Goal: Information Seeking & Learning: Learn about a topic

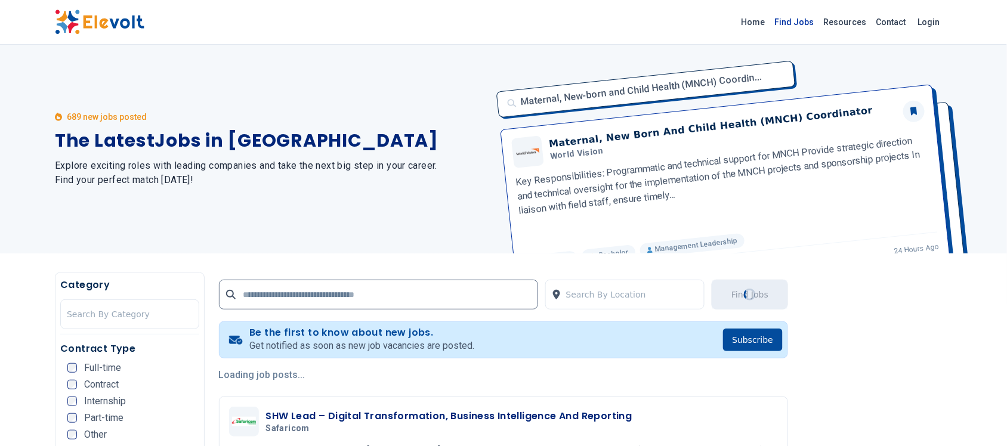
click at [811, 19] on link "Find Jobs" at bounding box center [794, 22] width 49 height 19
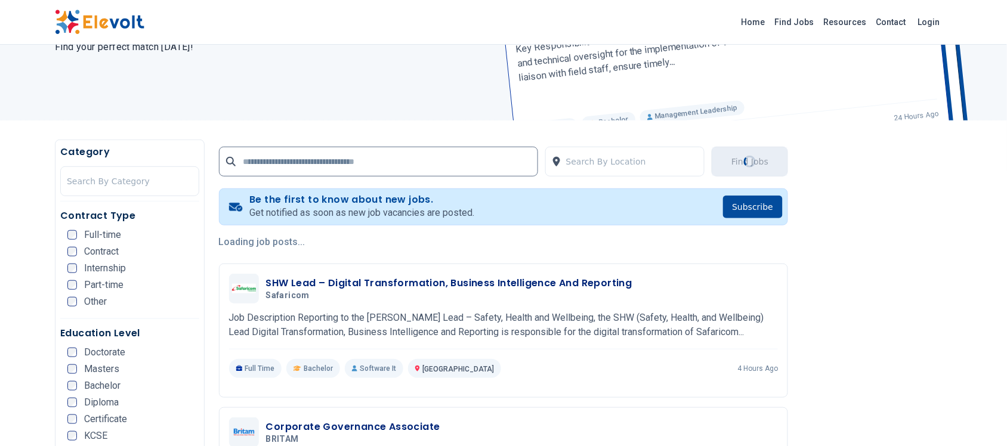
scroll to position [149, 0]
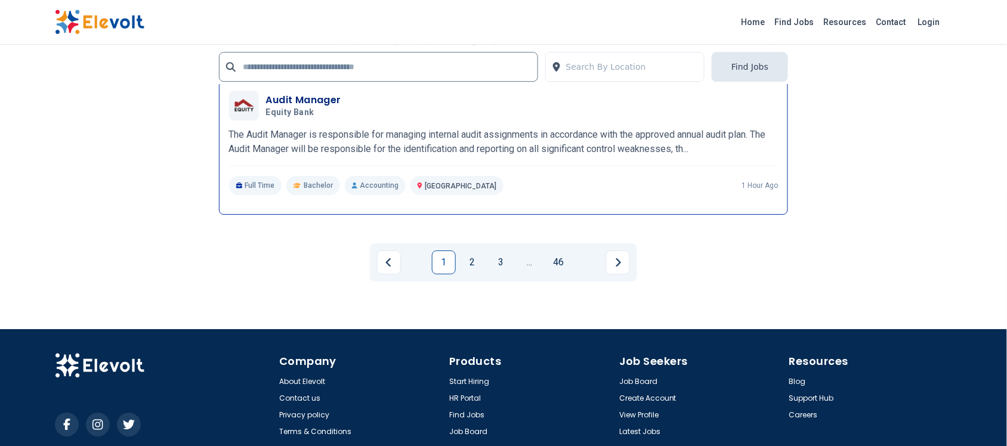
scroll to position [2438, 0]
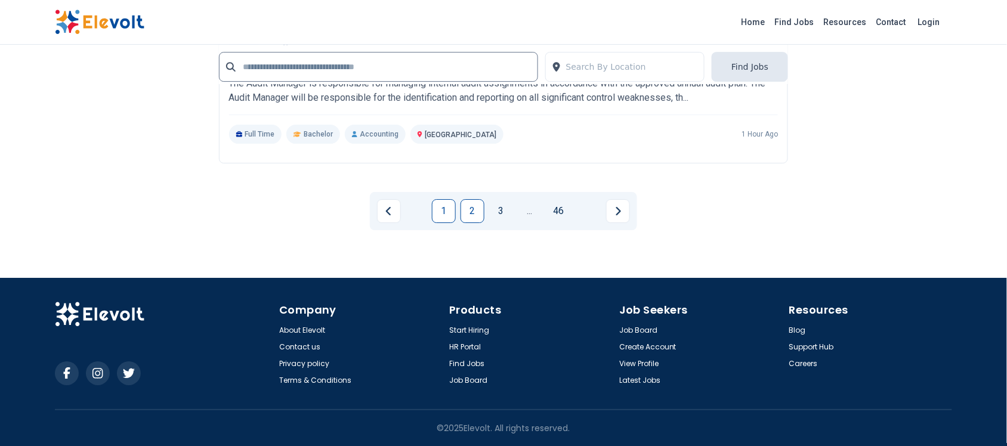
click at [470, 212] on link "2" at bounding box center [473, 211] width 24 height 24
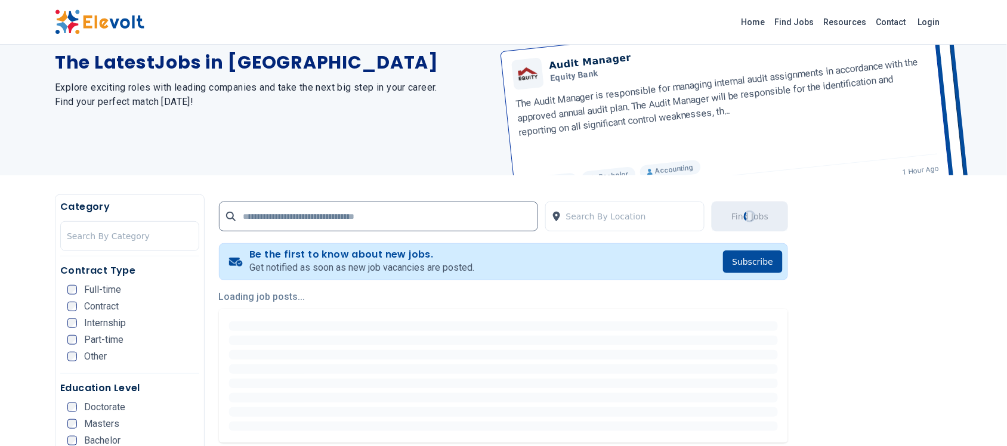
scroll to position [298, 0]
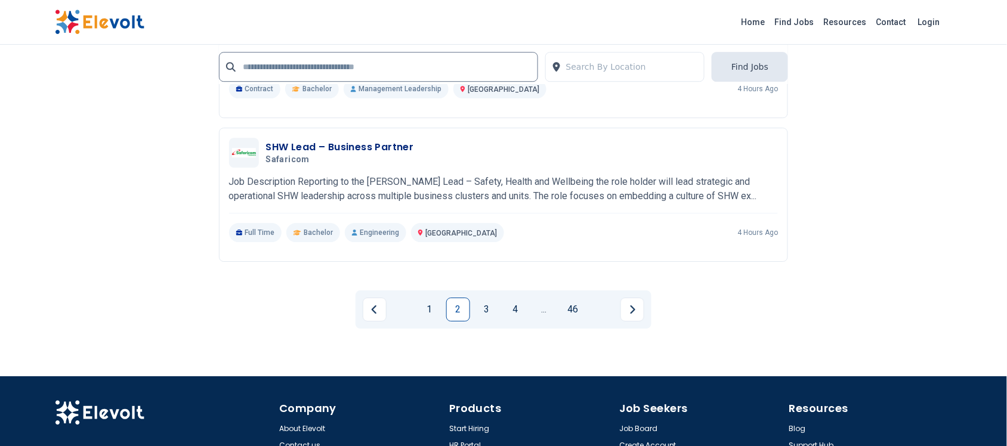
scroll to position [2366, 0]
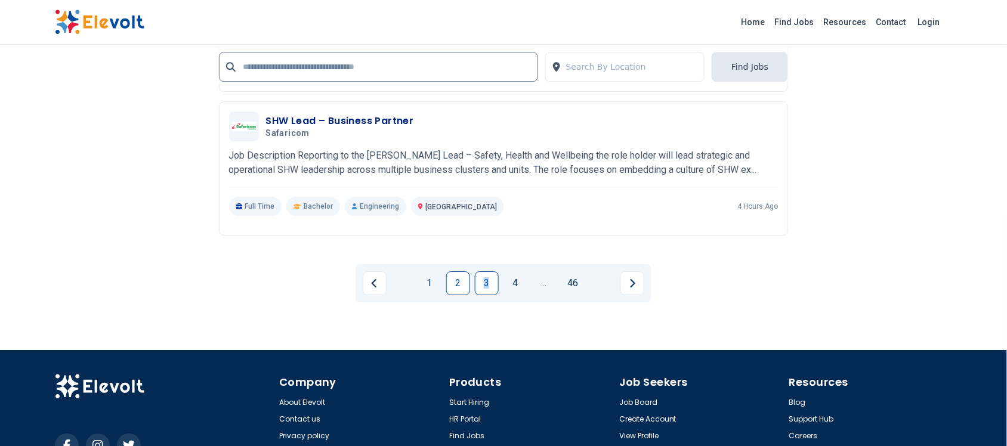
click at [487, 284] on link "3" at bounding box center [487, 283] width 24 height 24
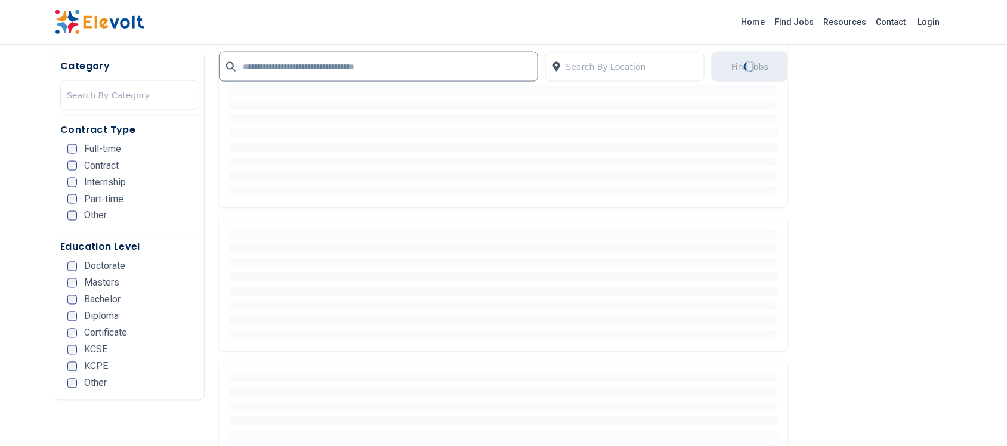
scroll to position [0, 0]
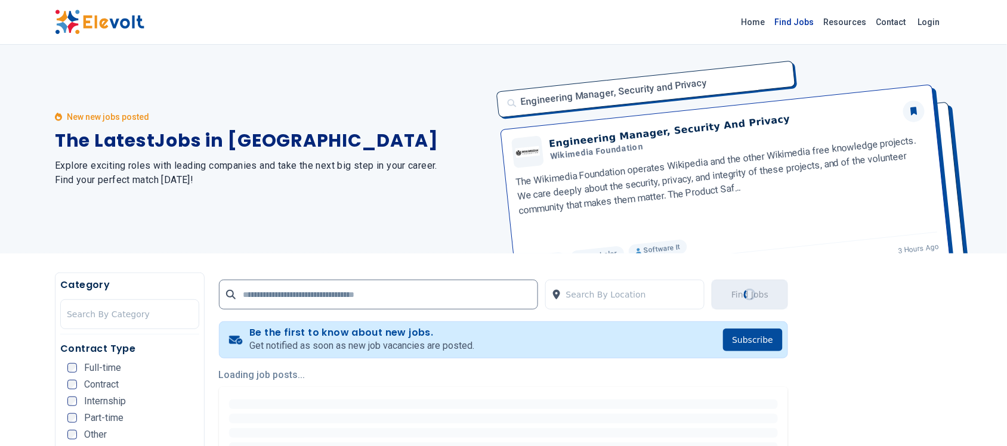
click at [801, 21] on link "Find Jobs" at bounding box center [794, 22] width 49 height 19
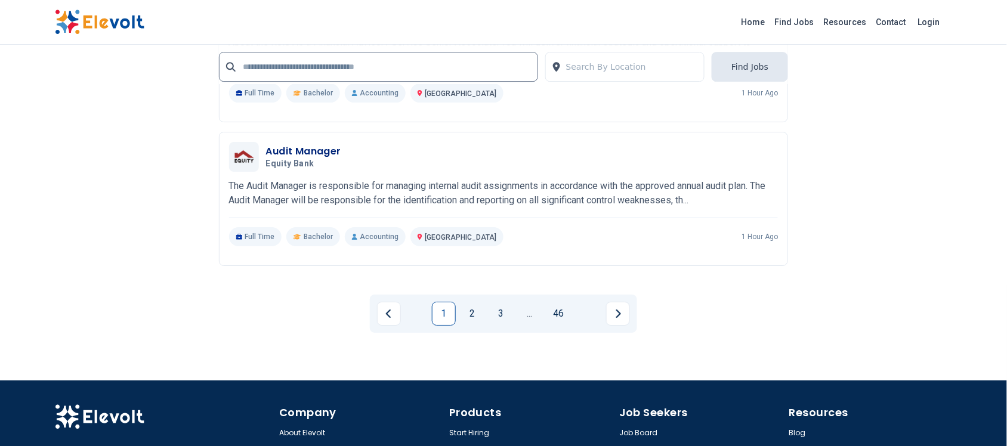
scroll to position [2461, 0]
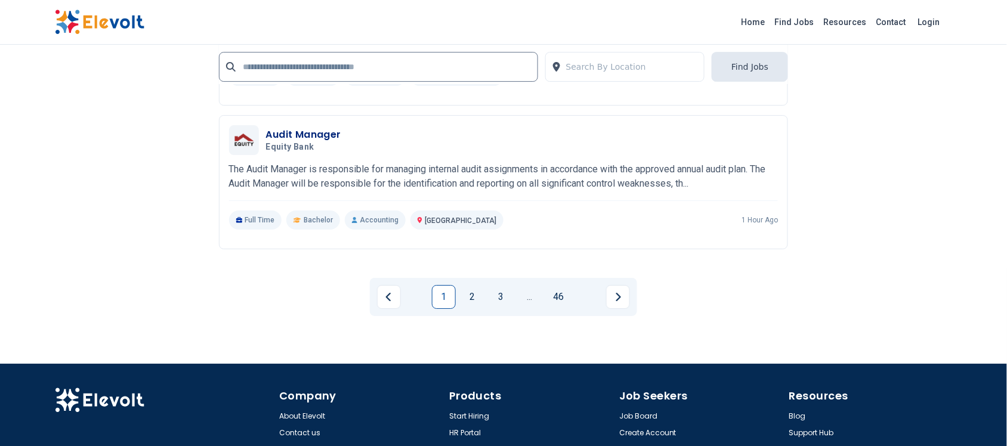
drag, startPoint x: 466, startPoint y: 295, endPoint x: 468, endPoint y: 285, distance: 10.4
click at [467, 295] on link "2" at bounding box center [473, 297] width 24 height 24
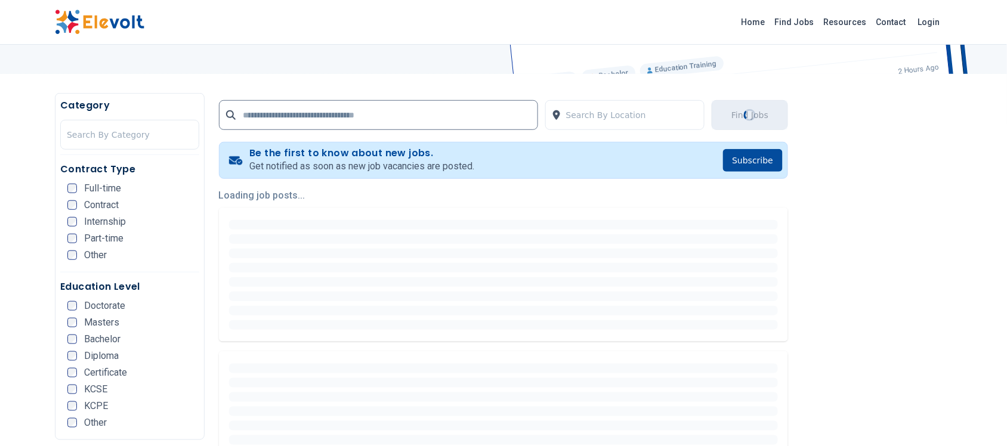
scroll to position [224, 0]
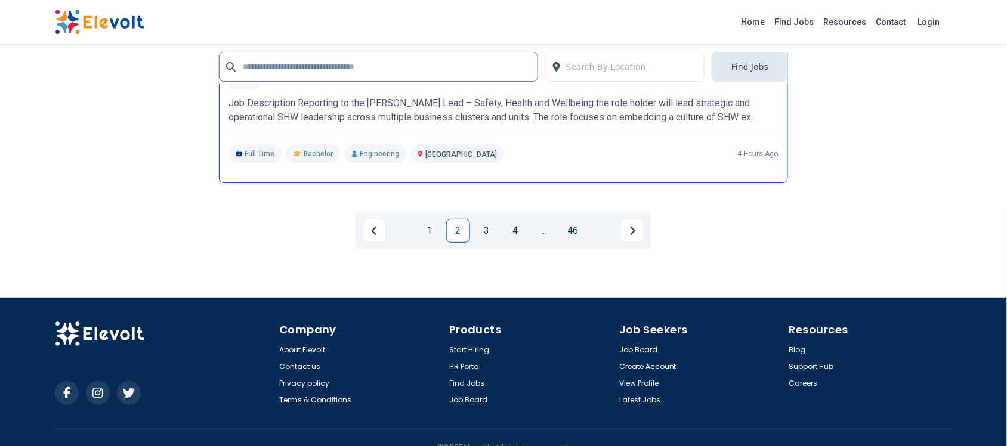
scroll to position [2691, 0]
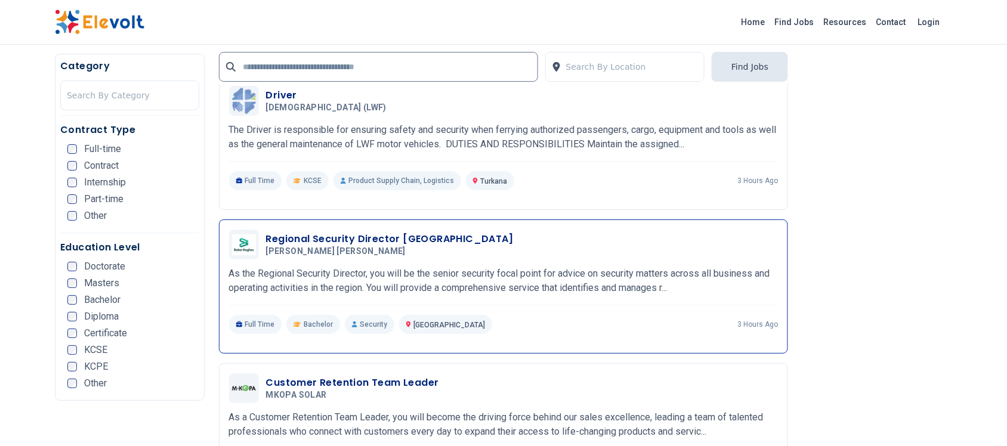
scroll to position [1417, 0]
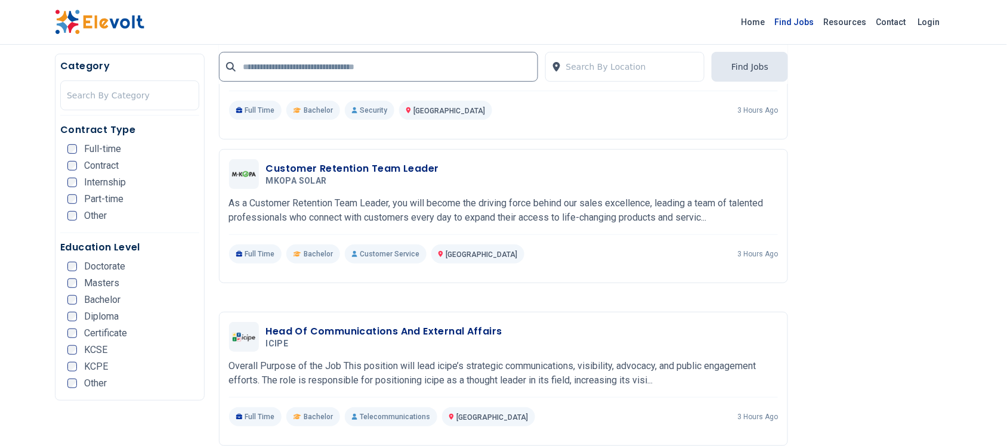
click at [806, 24] on link "Find Jobs" at bounding box center [794, 22] width 49 height 19
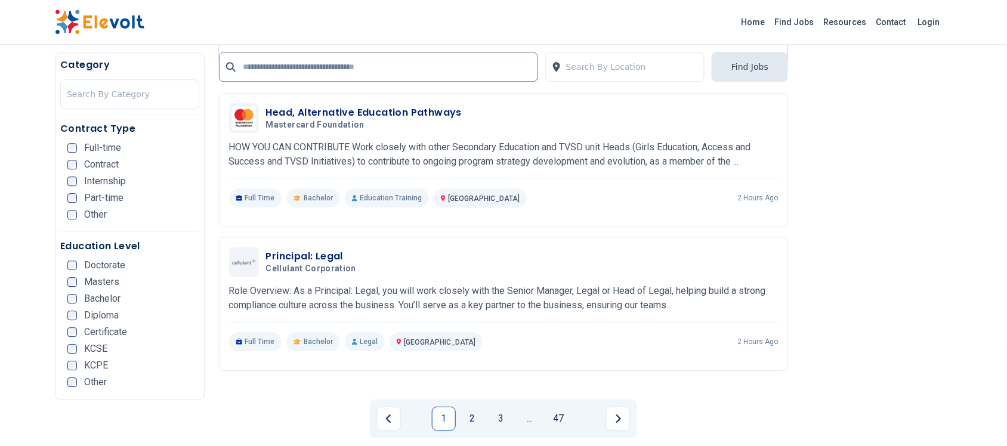
scroll to position [2237, 0]
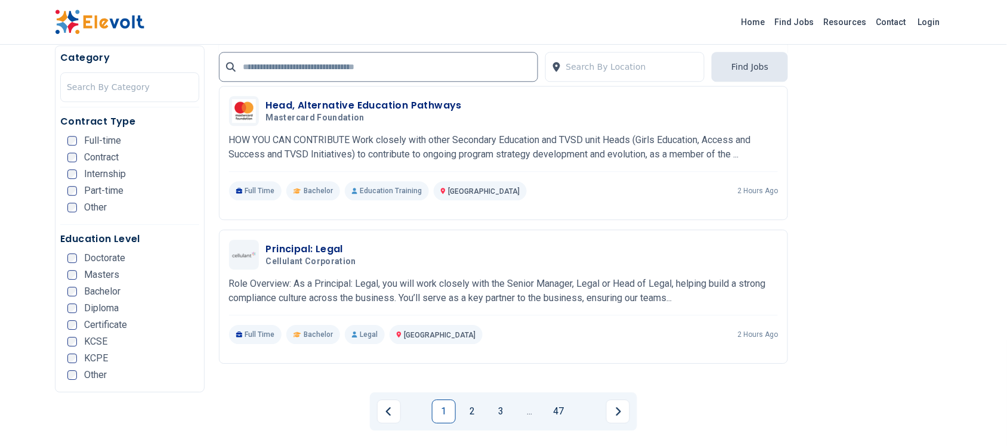
click at [474, 408] on link "2" at bounding box center [473, 412] width 24 height 24
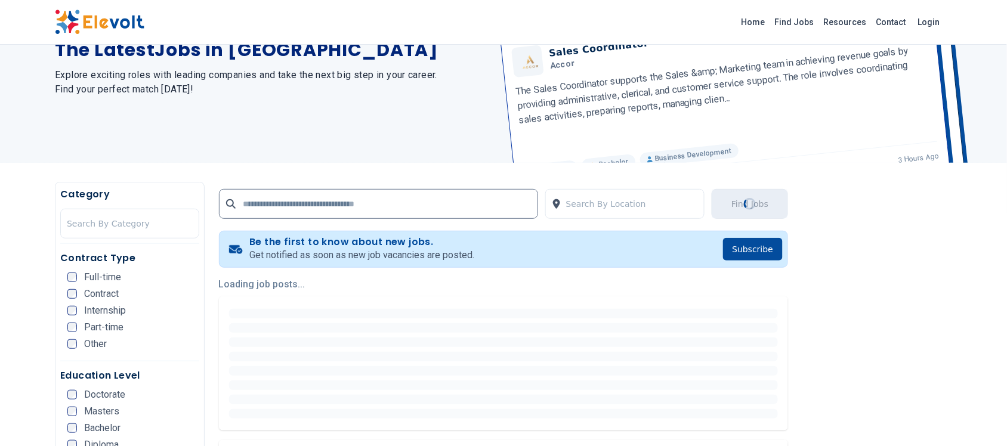
scroll to position [0, 0]
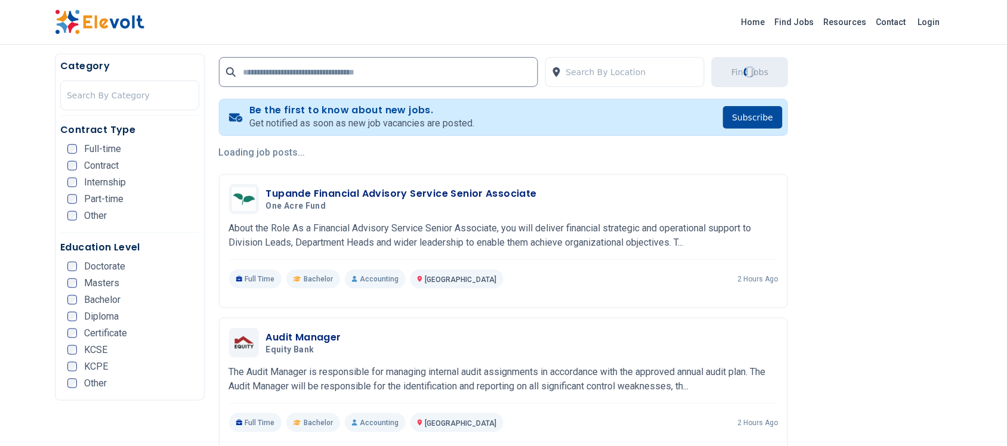
scroll to position [224, 0]
click at [800, 23] on link "Find Jobs" at bounding box center [794, 22] width 49 height 19
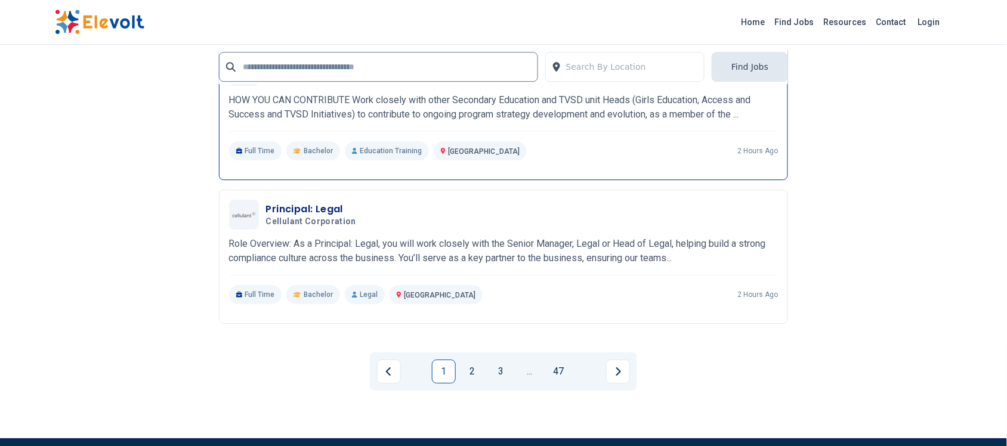
scroll to position [2461, 0]
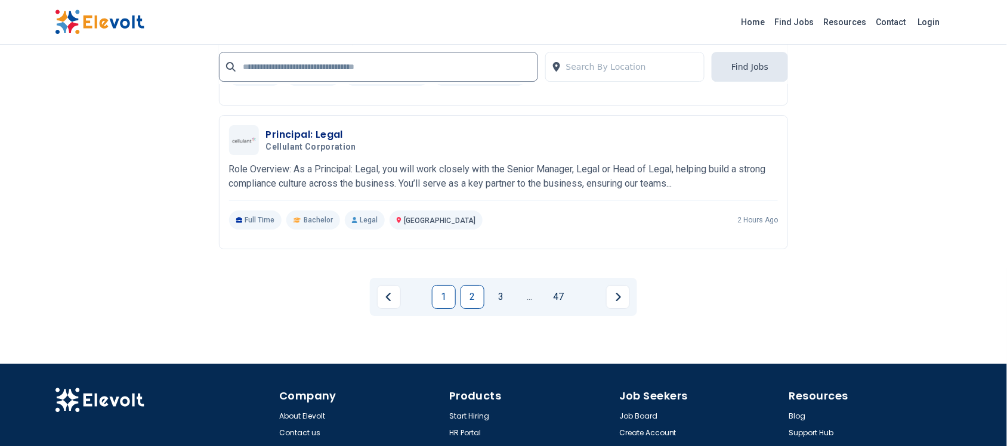
click at [467, 297] on link "2" at bounding box center [473, 297] width 24 height 24
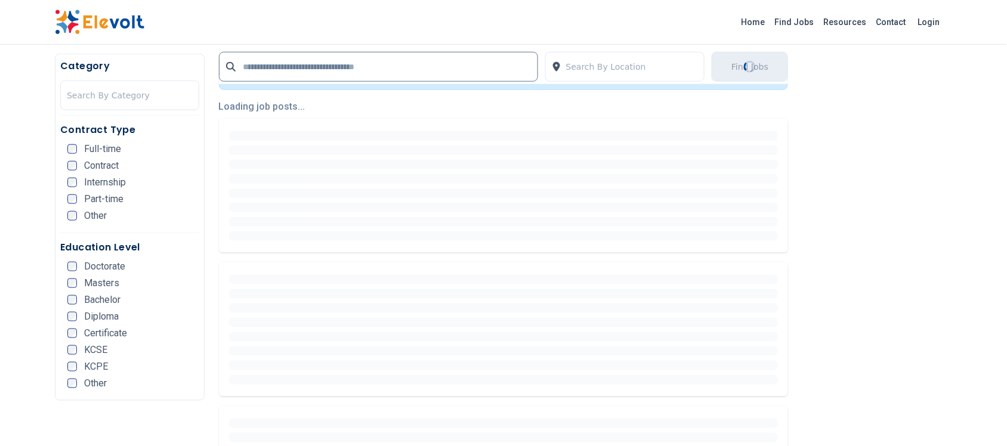
scroll to position [0, 0]
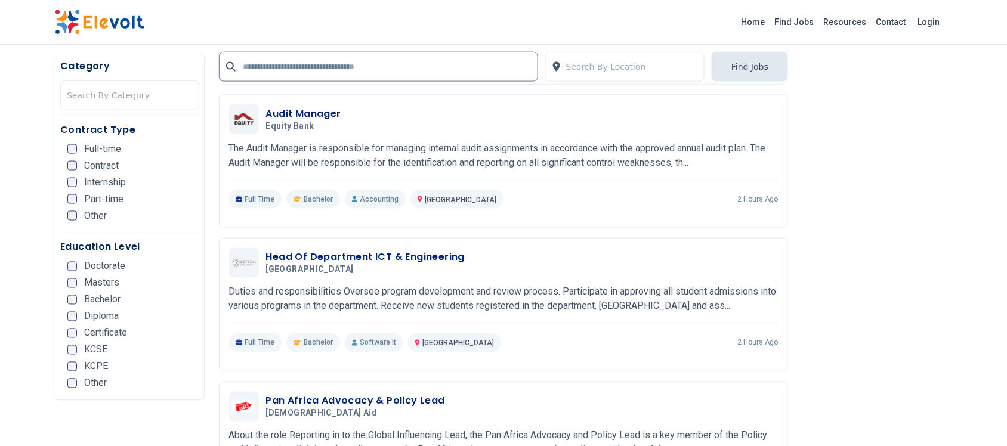
scroll to position [448, 0]
